Goal: Navigation & Orientation: Go to known website

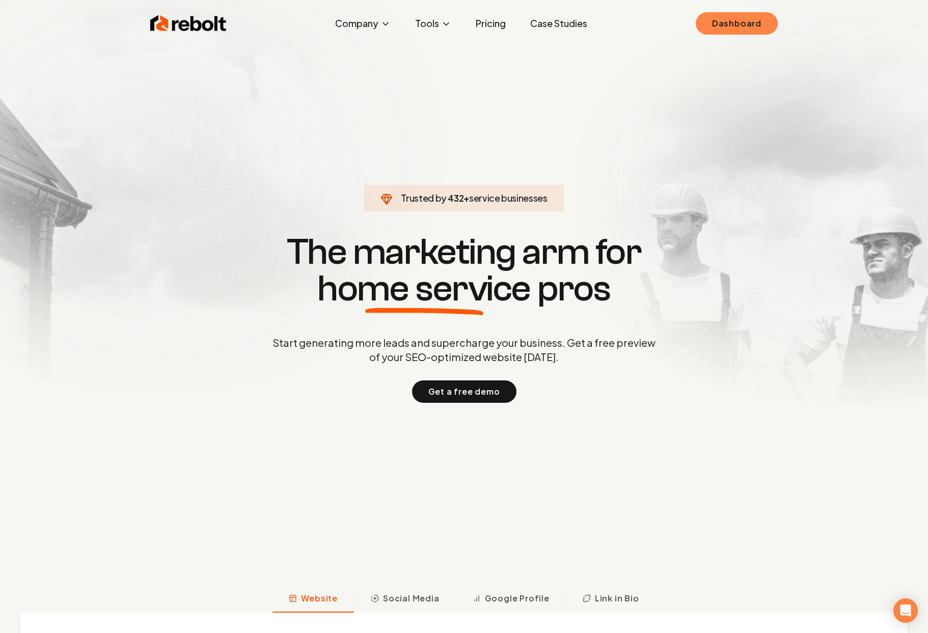
click at [724, 24] on link "Dashboard" at bounding box center [736, 23] width 82 height 22
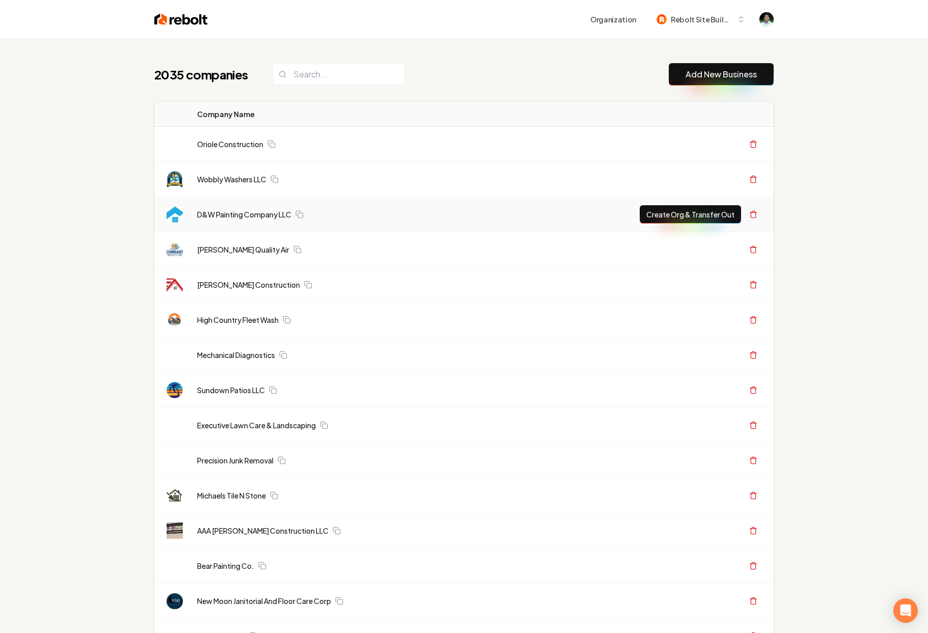
click at [224, 177] on link "Wobbly Washers LLC" at bounding box center [231, 179] width 69 height 10
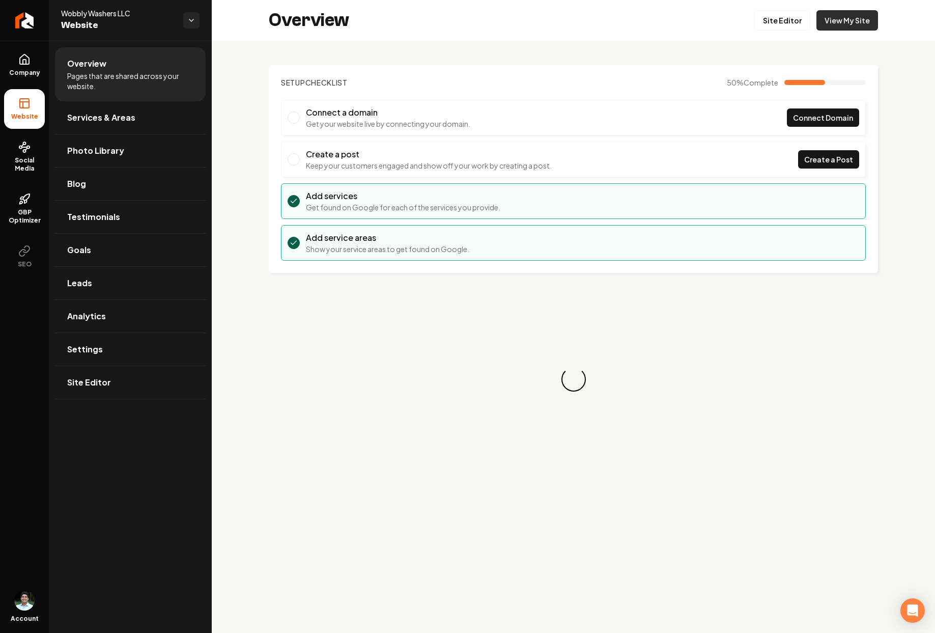
click at [833, 18] on link "View My Site" at bounding box center [848, 20] width 62 height 20
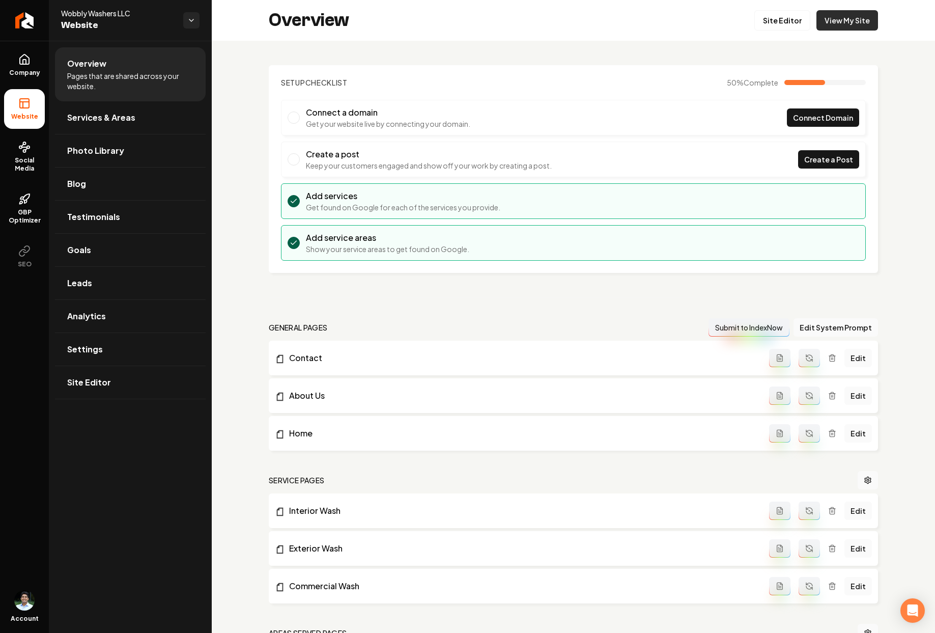
click at [854, 21] on link "View My Site" at bounding box center [848, 20] width 62 height 20
